Goal: Find specific page/section

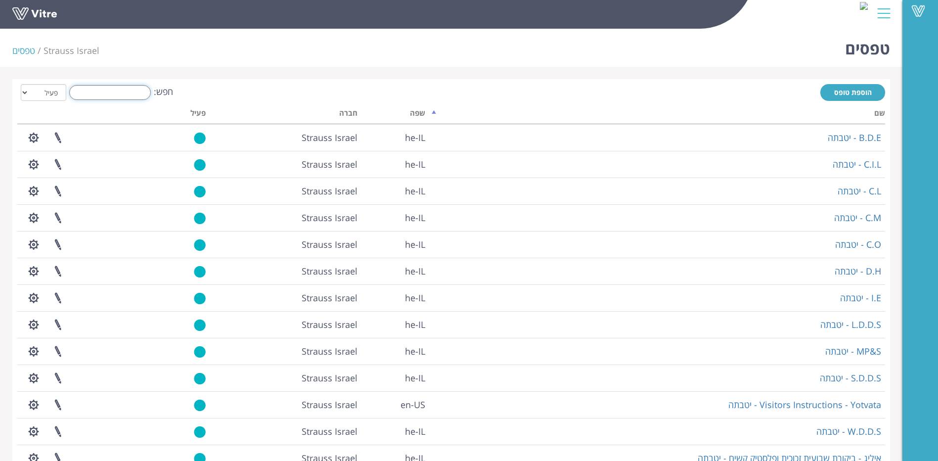
click at [89, 93] on input "חפש:" at bounding box center [110, 92] width 82 height 15
type input "n"
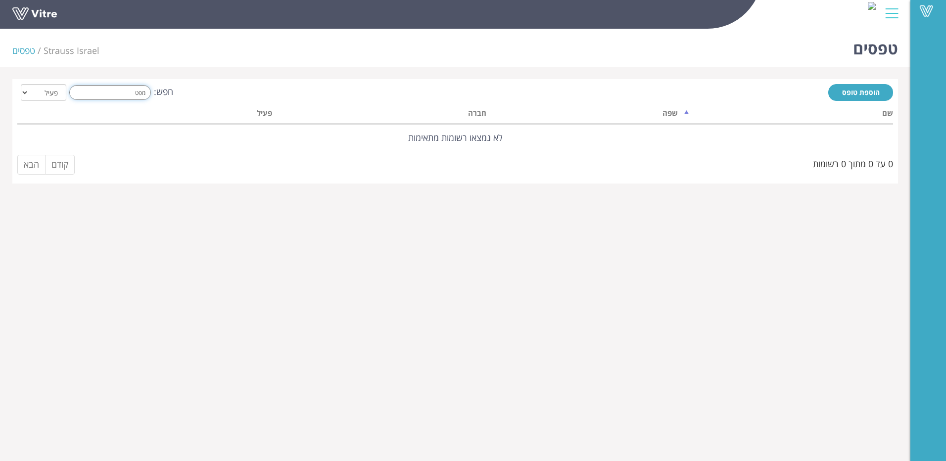
click at [136, 91] on input "מפט" at bounding box center [110, 92] width 82 height 15
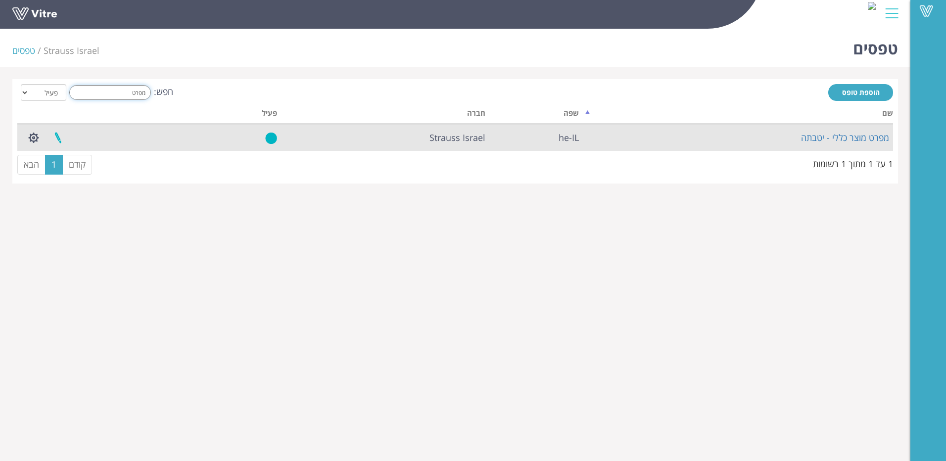
type input "מפרט"
click at [59, 136] on link at bounding box center [58, 138] width 25 height 26
